Goal: Find specific page/section

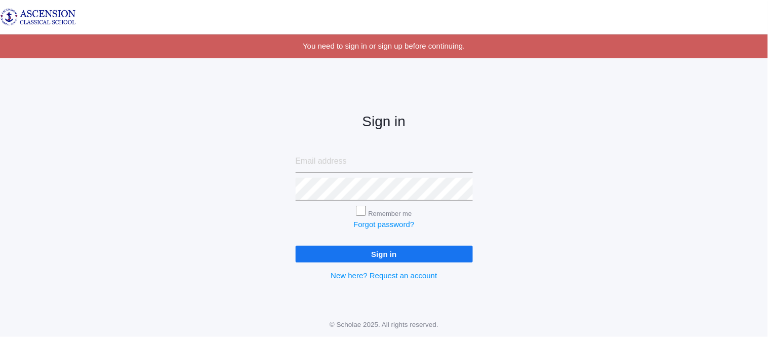
type input "[EMAIL_ADDRESS][DOMAIN_NAME]"
click at [346, 252] on input "Sign in" at bounding box center [384, 254] width 177 height 17
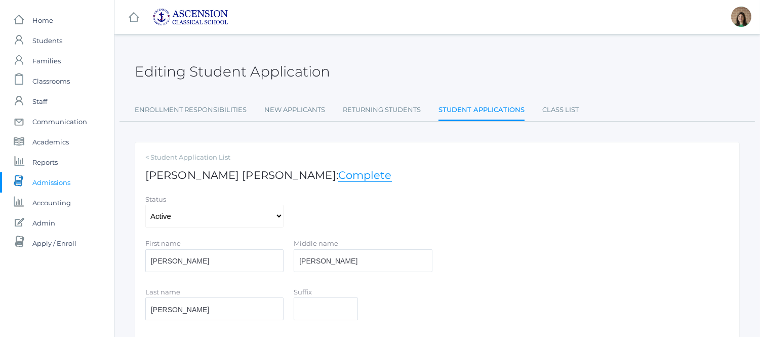
click at [48, 184] on span "Admissions" at bounding box center [51, 182] width 38 height 20
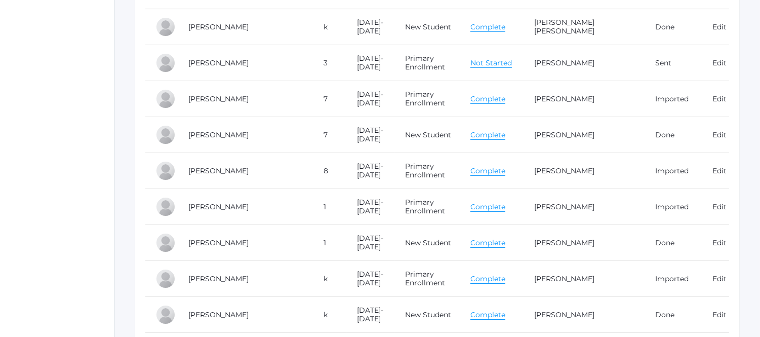
scroll to position [6119, 0]
